Goal: Task Accomplishment & Management: Complete application form

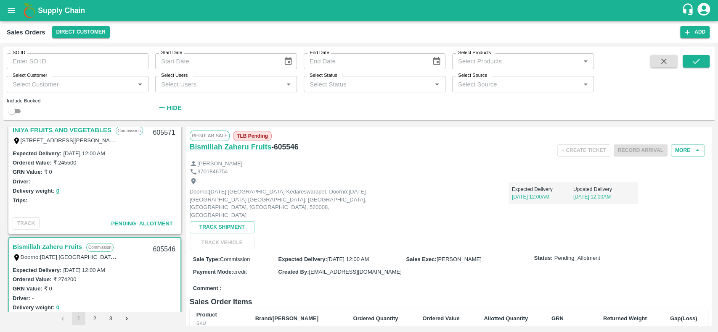
scroll to position [126, 0]
click at [18, 127] on link "INIYA FRUITS AND VEGETABLES" at bounding box center [62, 129] width 99 height 11
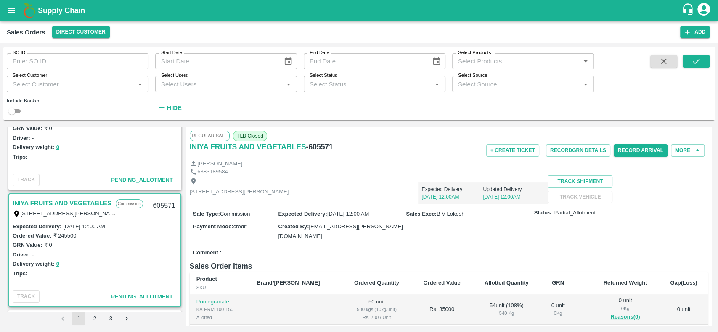
scroll to position [51, 0]
click at [550, 146] on button "Record GRN Details" at bounding box center [578, 151] width 64 height 12
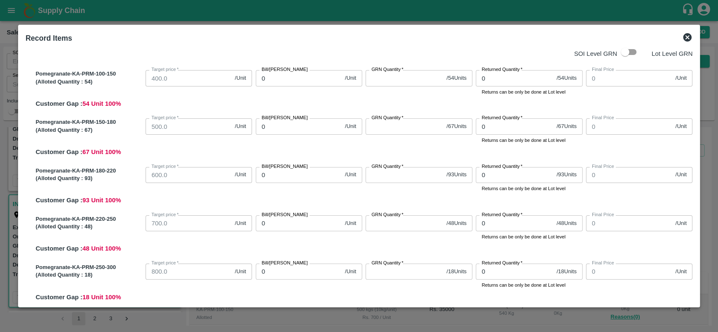
scroll to position [0, 0]
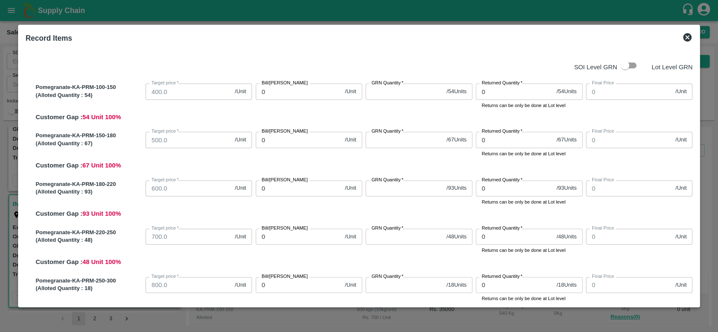
click at [690, 32] on div "Record Items" at bounding box center [358, 38] width 673 height 18
click at [687, 35] on icon at bounding box center [687, 37] width 8 height 8
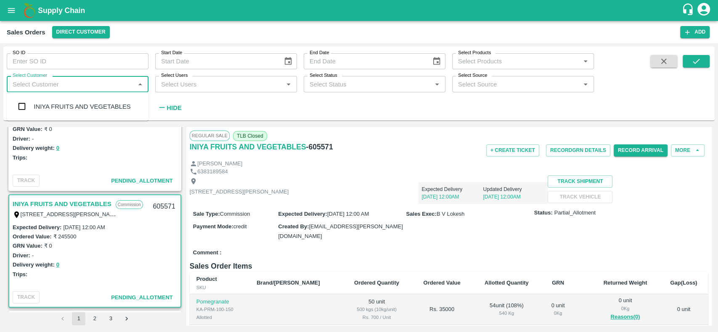
click at [107, 84] on input "Select Customer" at bounding box center [70, 84] width 123 height 11
click at [24, 102] on input "checkbox" at bounding box center [21, 106] width 17 height 17
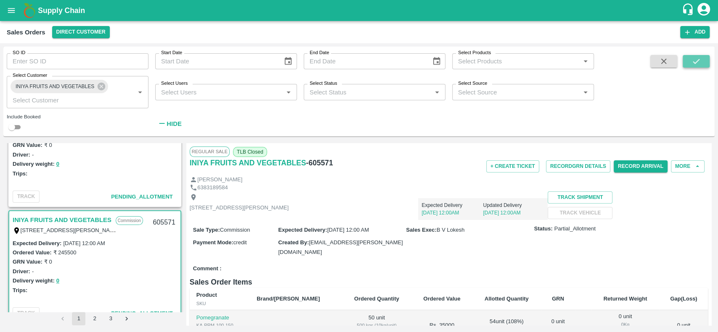
click at [698, 62] on icon "submit" at bounding box center [695, 61] width 9 height 9
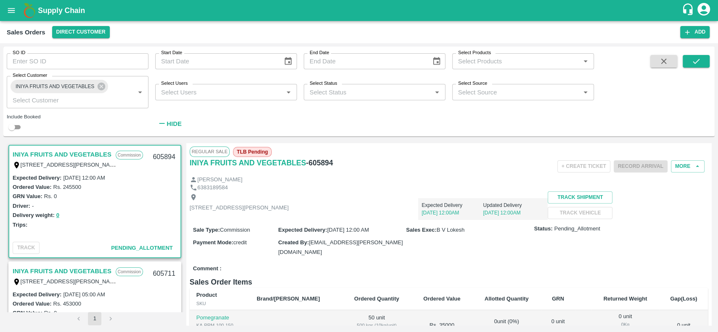
click at [41, 155] on link "INIYA FRUITS AND VEGETABLES" at bounding box center [62, 154] width 99 height 11
drag, startPoint x: 332, startPoint y: 162, endPoint x: 188, endPoint y: 163, distance: 144.2
click at [188, 163] on div "Regular Sale TLB Pending INIYA FRUITS AND VEGETABLES - 605894 + Create Ticket R…" at bounding box center [448, 234] width 525 height 182
copy div "INIYA FRUITS AND VEGETABLES - 605894"
